Goal: Task Accomplishment & Management: Manage account settings

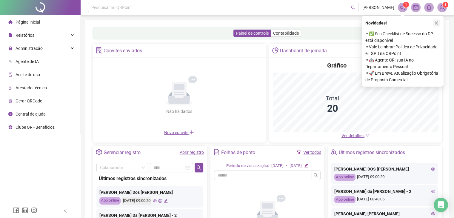
click at [438, 23] on icon "close" at bounding box center [437, 23] width 4 height 4
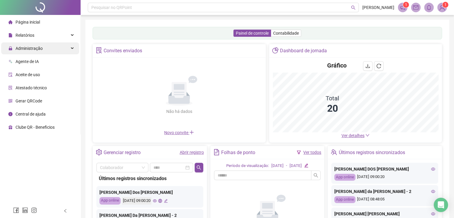
click at [31, 50] on span "Administração" at bounding box center [29, 48] width 27 height 5
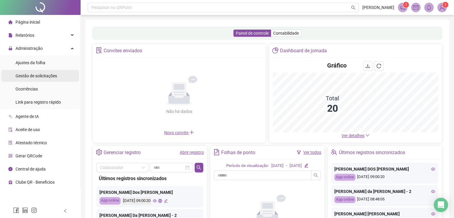
click at [37, 77] on span "Gestão de solicitações" at bounding box center [37, 76] width 42 height 5
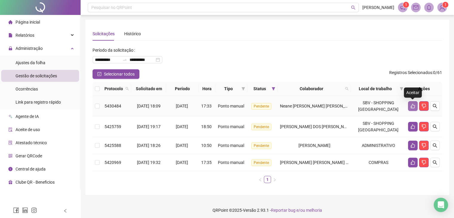
click at [411, 105] on icon "like" at bounding box center [413, 106] width 5 height 5
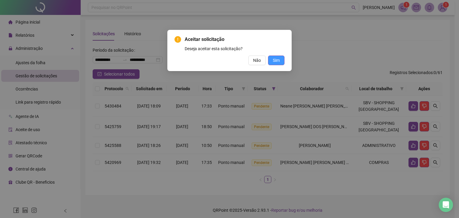
click at [278, 60] on span "Sim" at bounding box center [276, 60] width 7 height 7
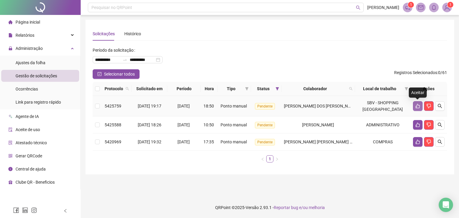
click at [417, 105] on icon "like" at bounding box center [417, 106] width 5 height 5
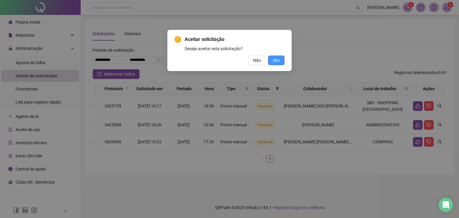
click at [278, 61] on span "Sim" at bounding box center [276, 60] width 7 height 7
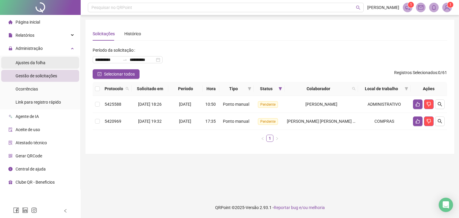
click at [33, 64] on span "Ajustes da folha" at bounding box center [31, 62] width 30 height 5
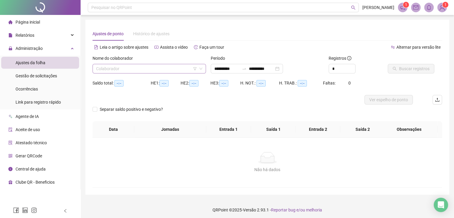
click at [125, 70] on input "search" at bounding box center [146, 68] width 101 height 9
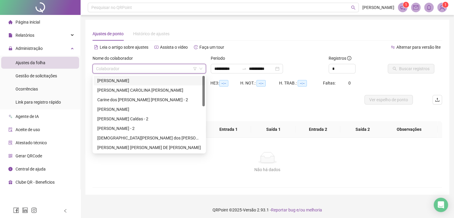
type input "**********"
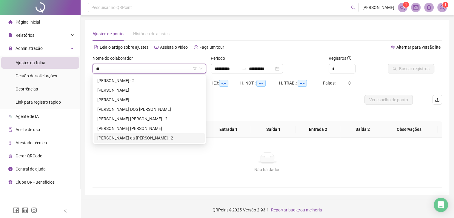
type input "**"
